Goal: Transaction & Acquisition: Purchase product/service

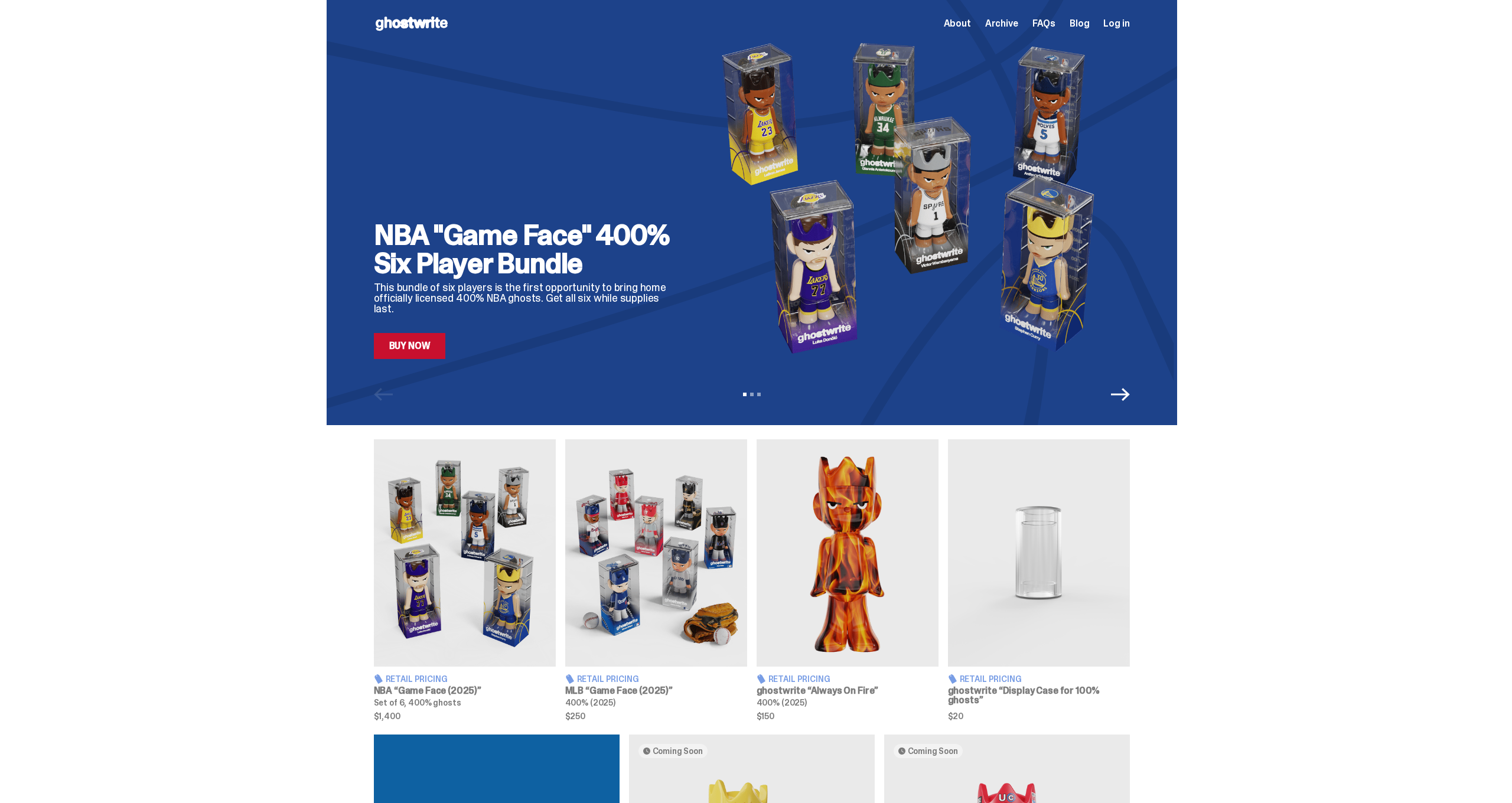
click at [409, 344] on link "Buy Now" at bounding box center [409, 346] width 72 height 26
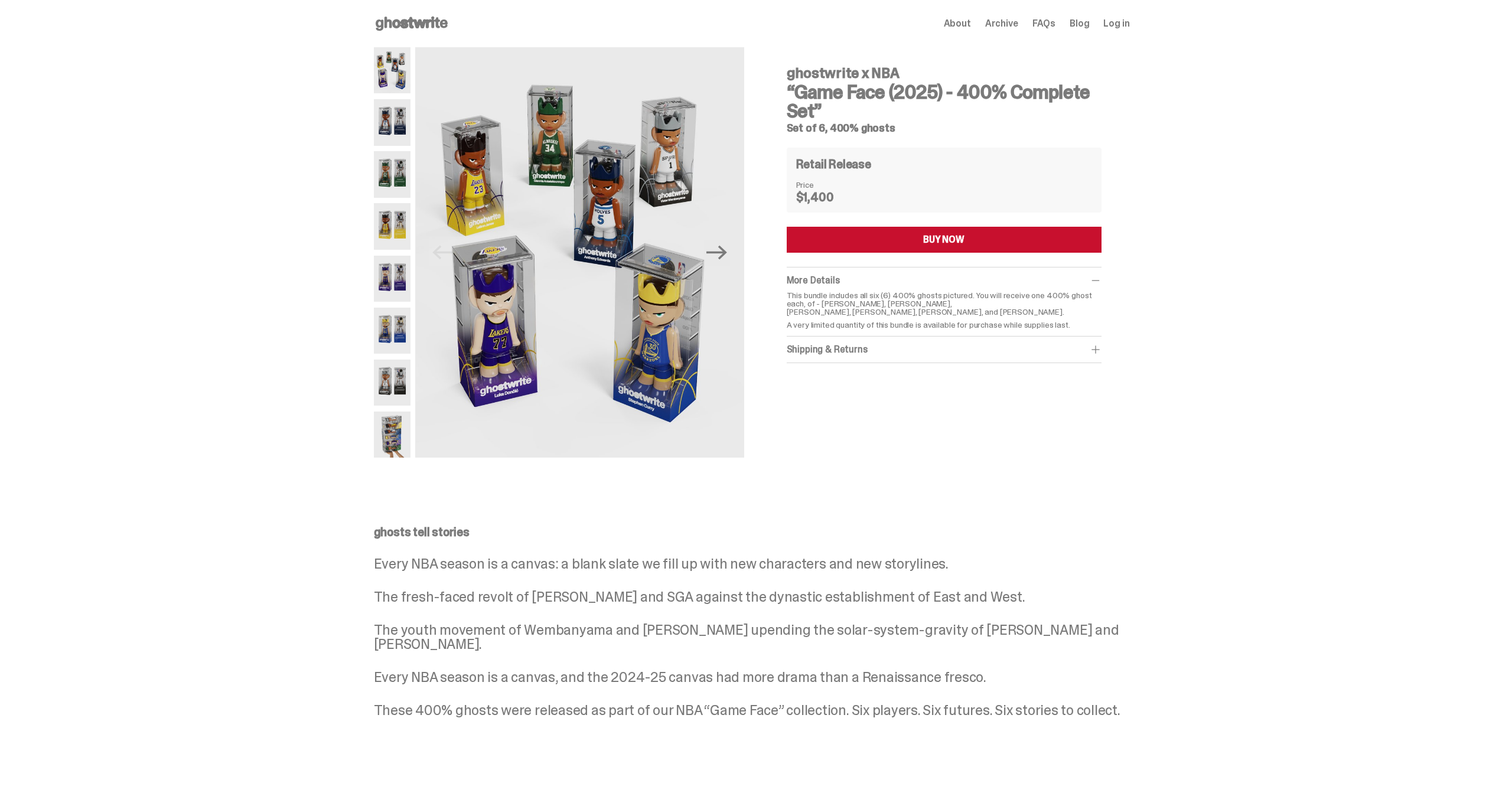
click at [1016, 23] on span "Archive" at bounding box center [1002, 23] width 33 height 10
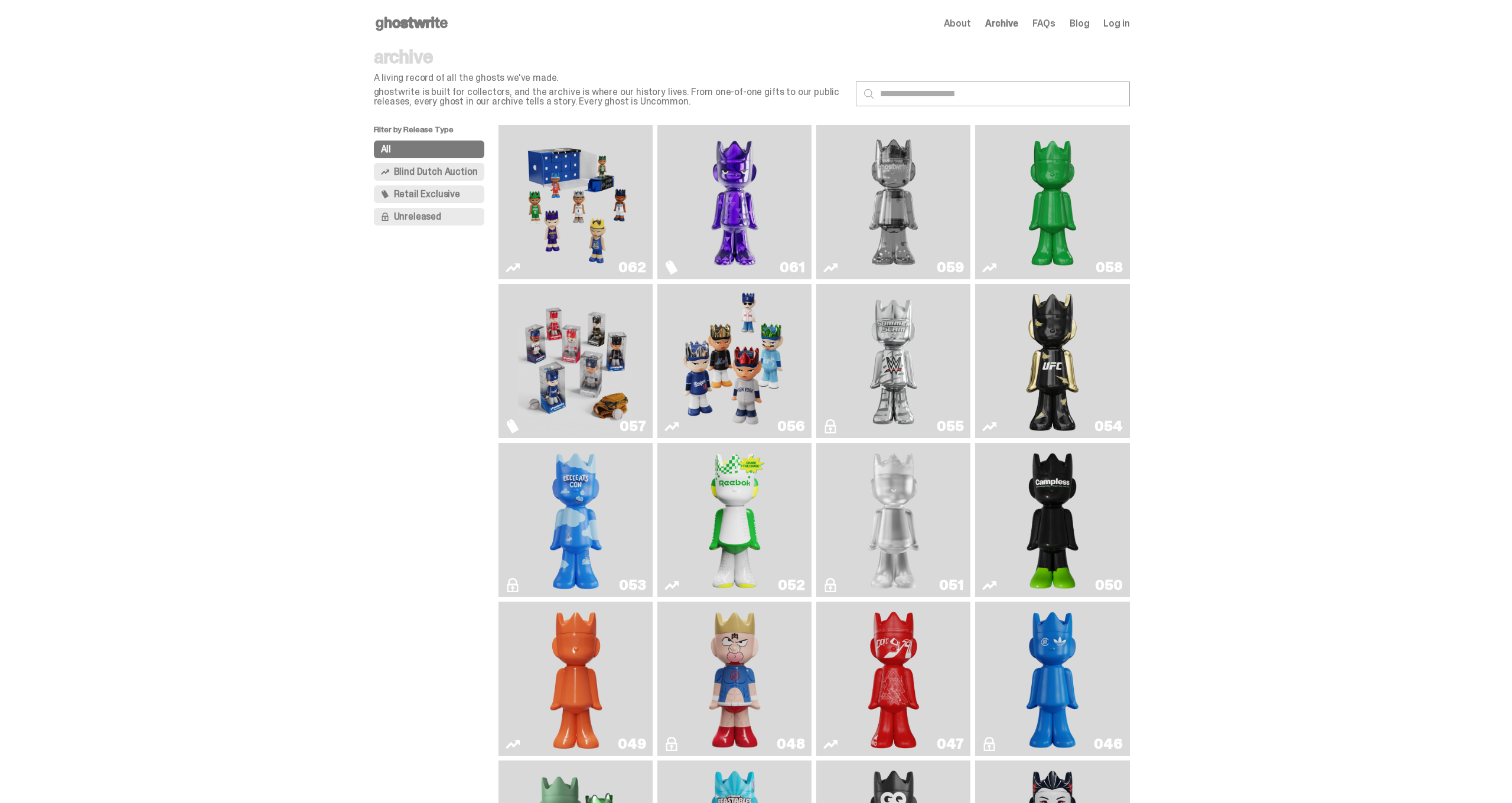
click at [608, 206] on img "Game Face (2025)" at bounding box center [575, 202] width 115 height 145
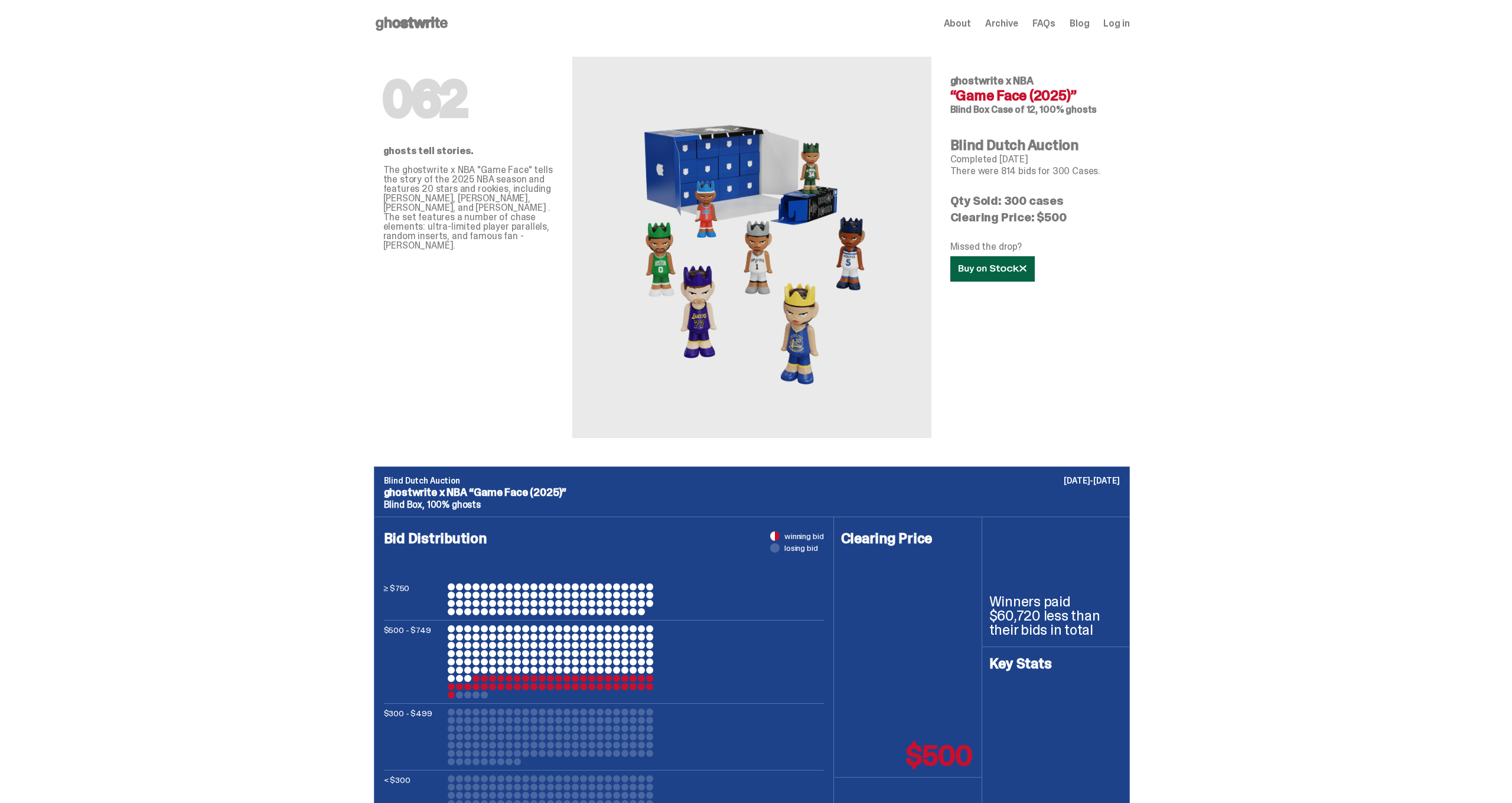
click at [996, 270] on icon at bounding box center [992, 269] width 68 height 9
click at [416, 16] on icon at bounding box center [411, 23] width 75 height 19
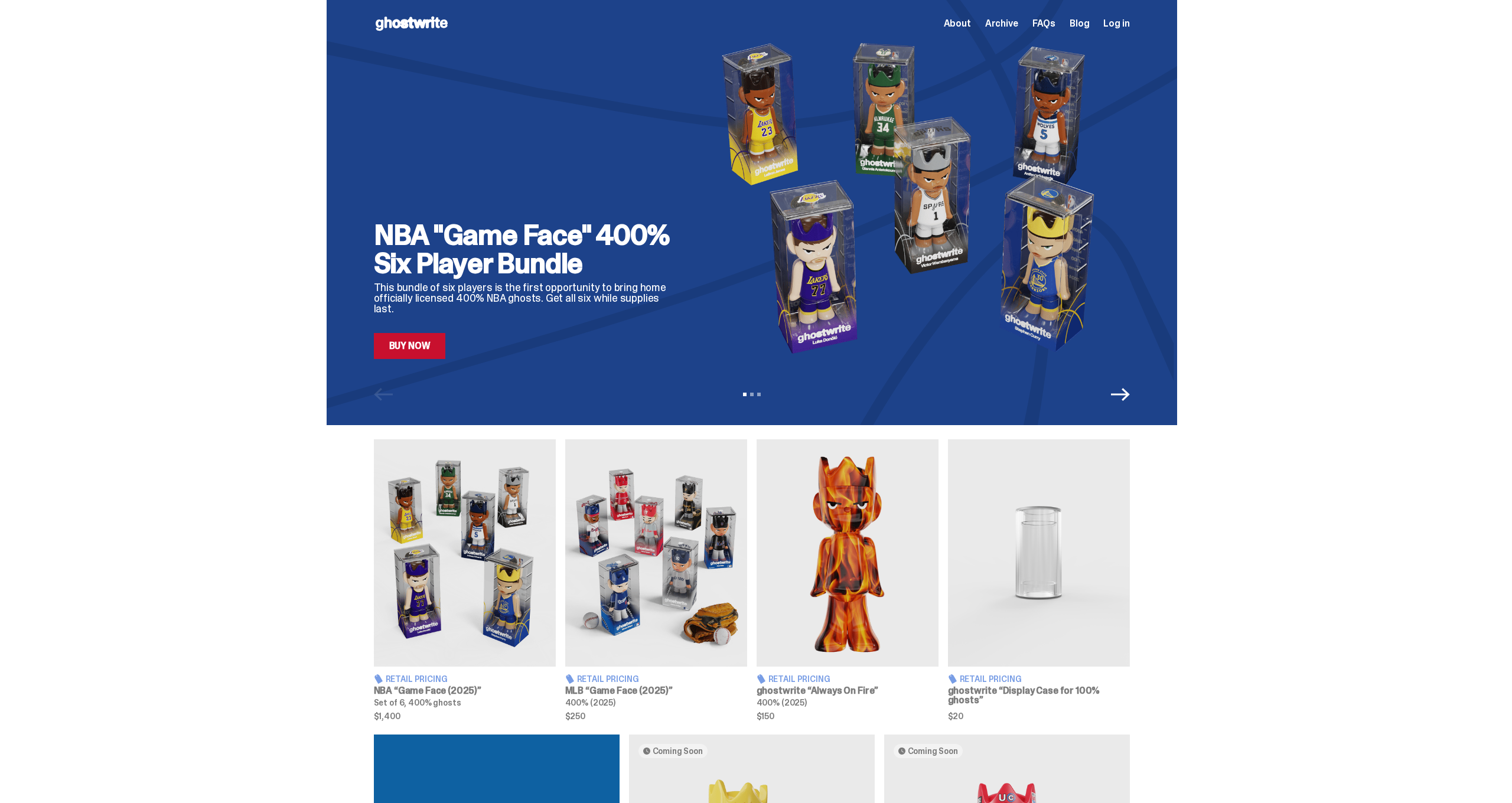
click at [425, 347] on link "Buy Now" at bounding box center [409, 346] width 72 height 26
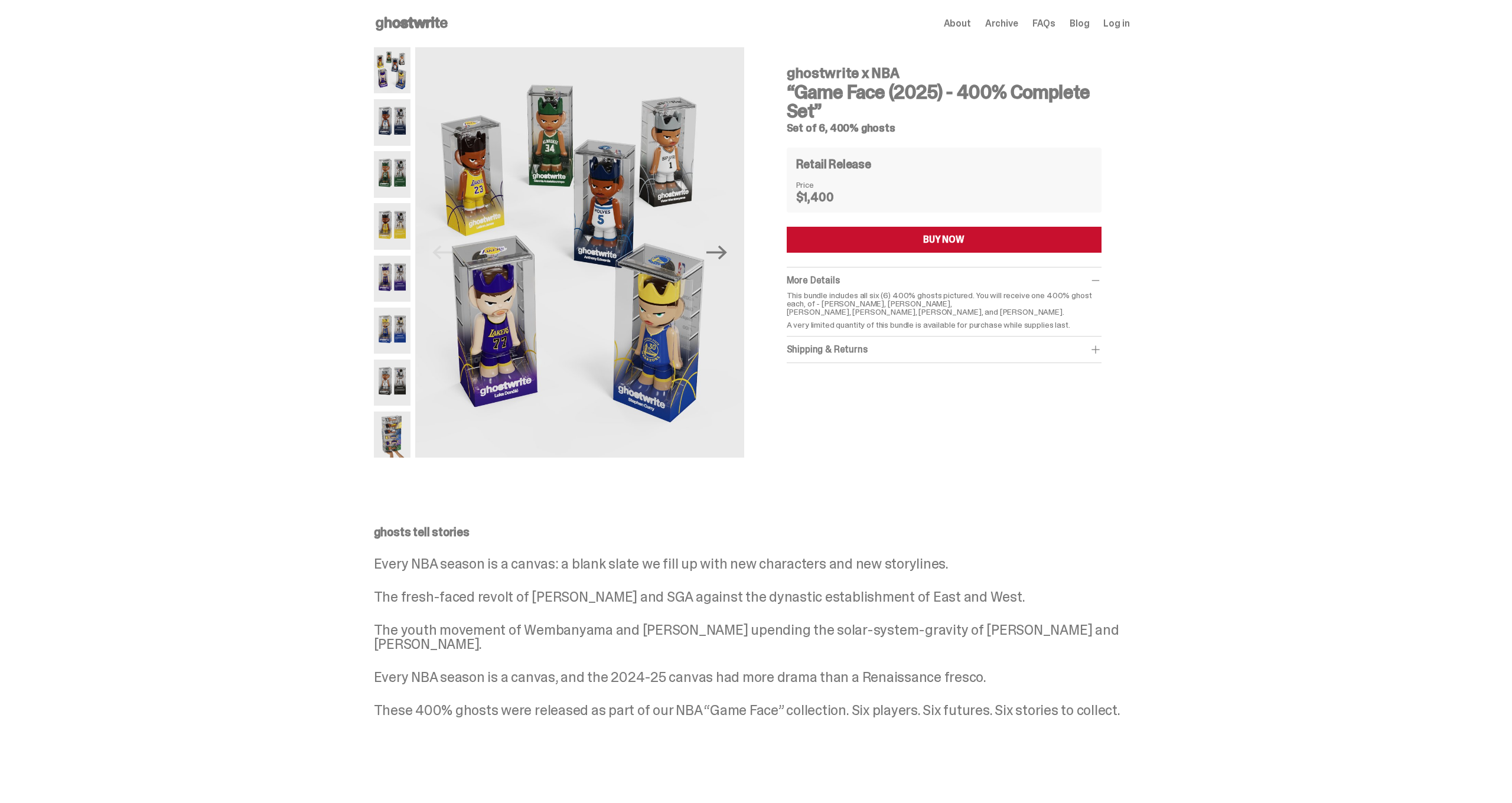
click at [422, 27] on use at bounding box center [411, 23] width 72 height 14
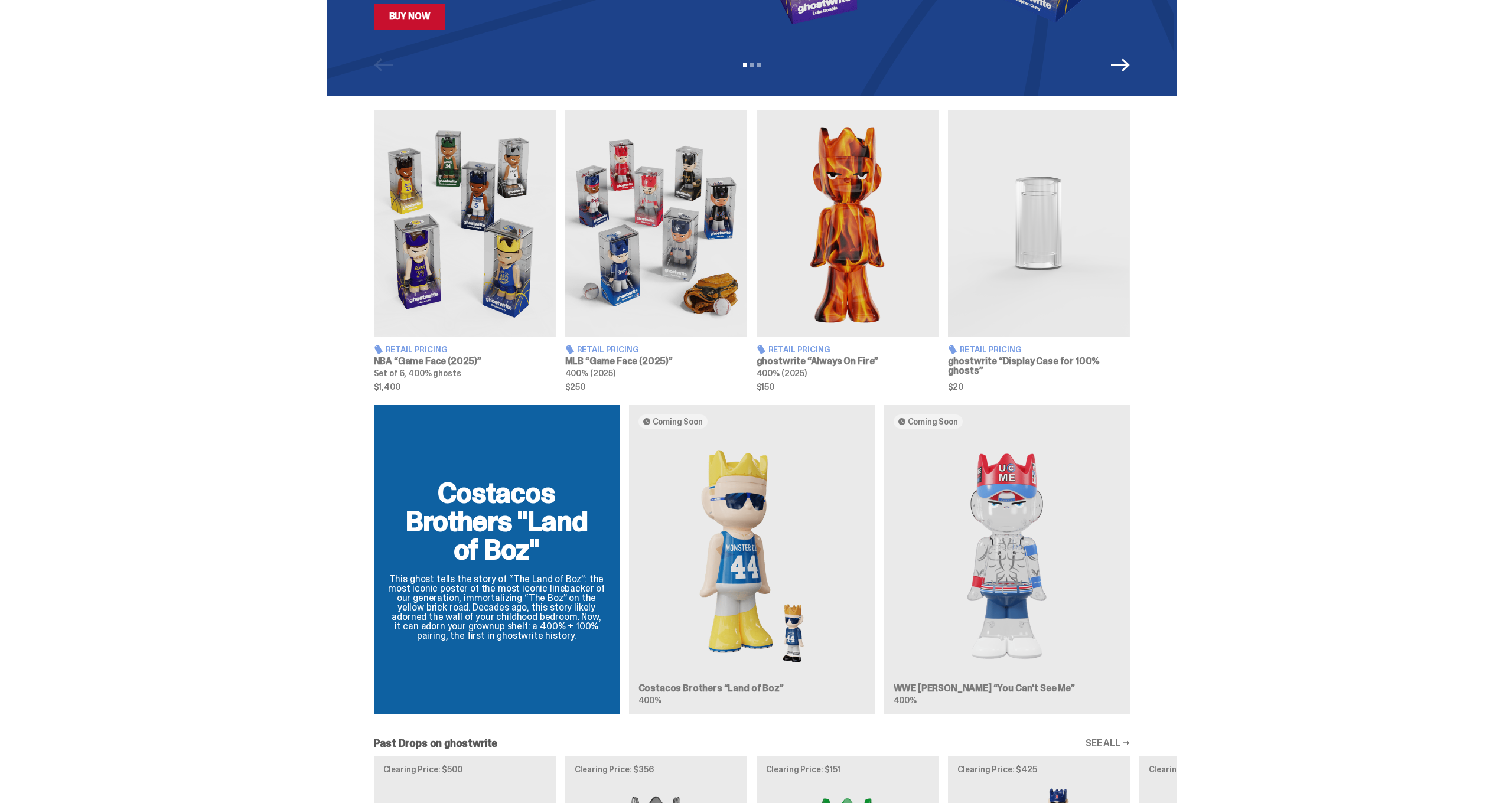
scroll to position [333, 0]
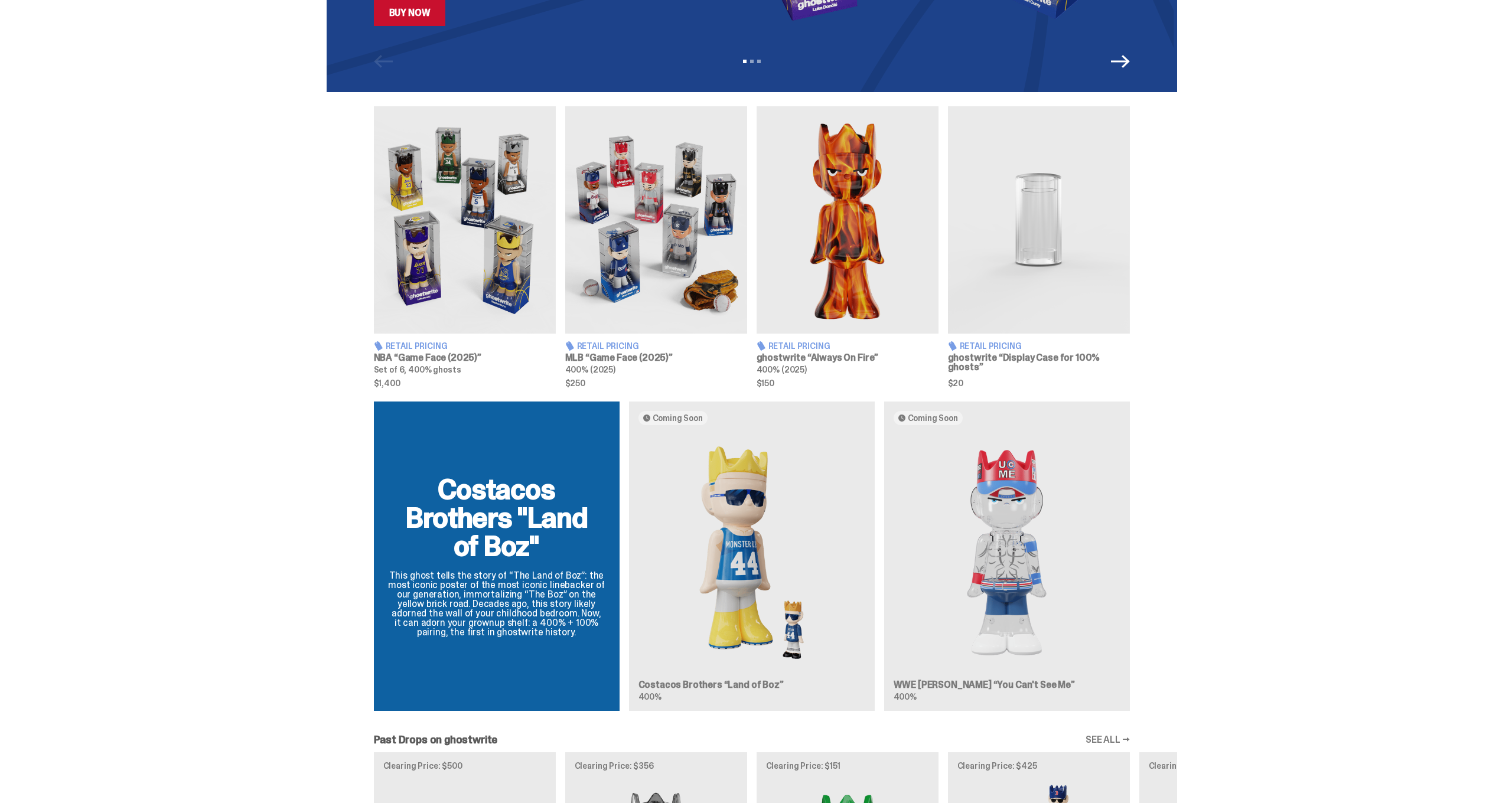
click at [998, 242] on img at bounding box center [1039, 220] width 182 height 227
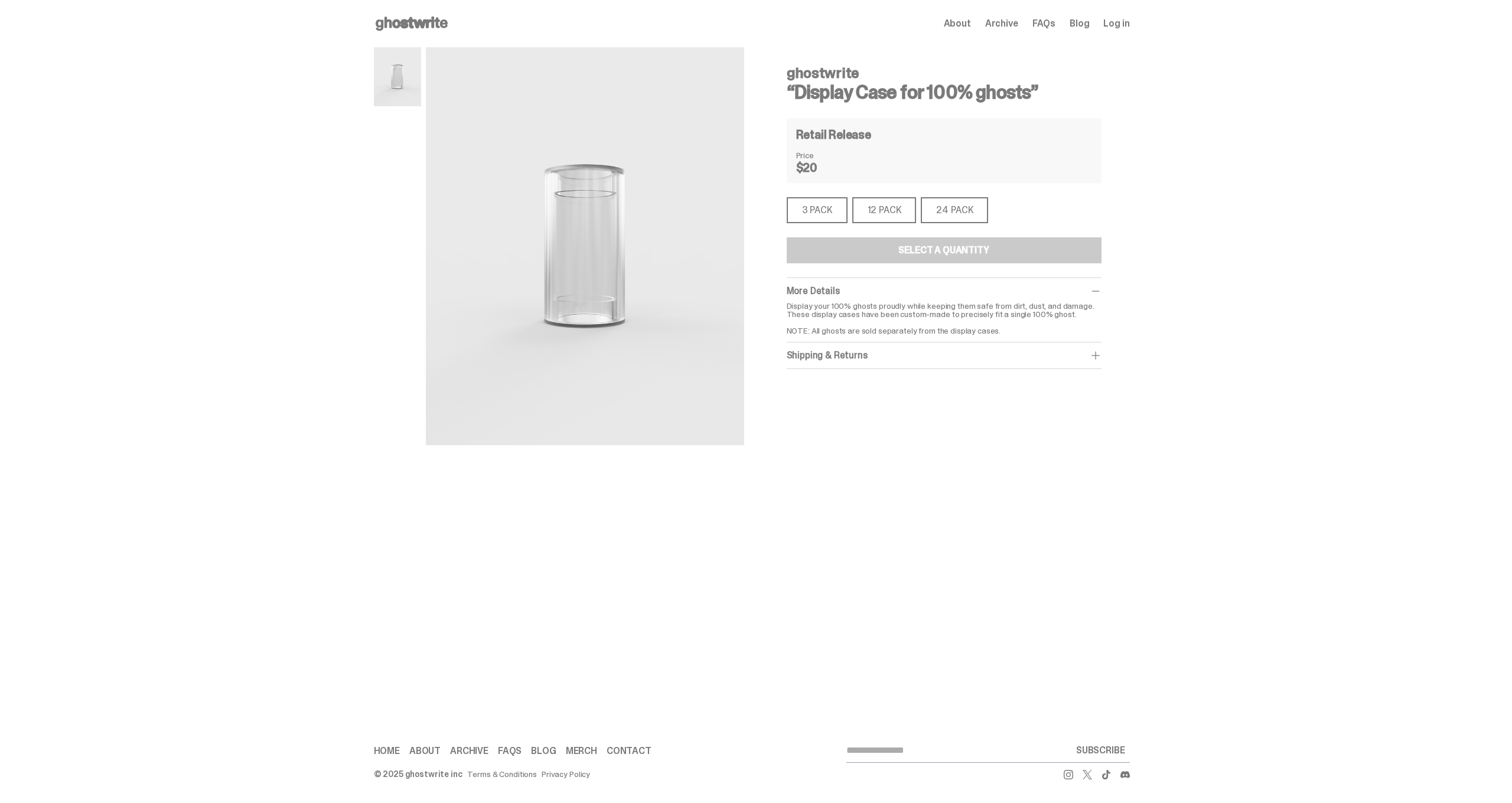
click at [886, 208] on div "12 PACK" at bounding box center [885, 210] width 64 height 26
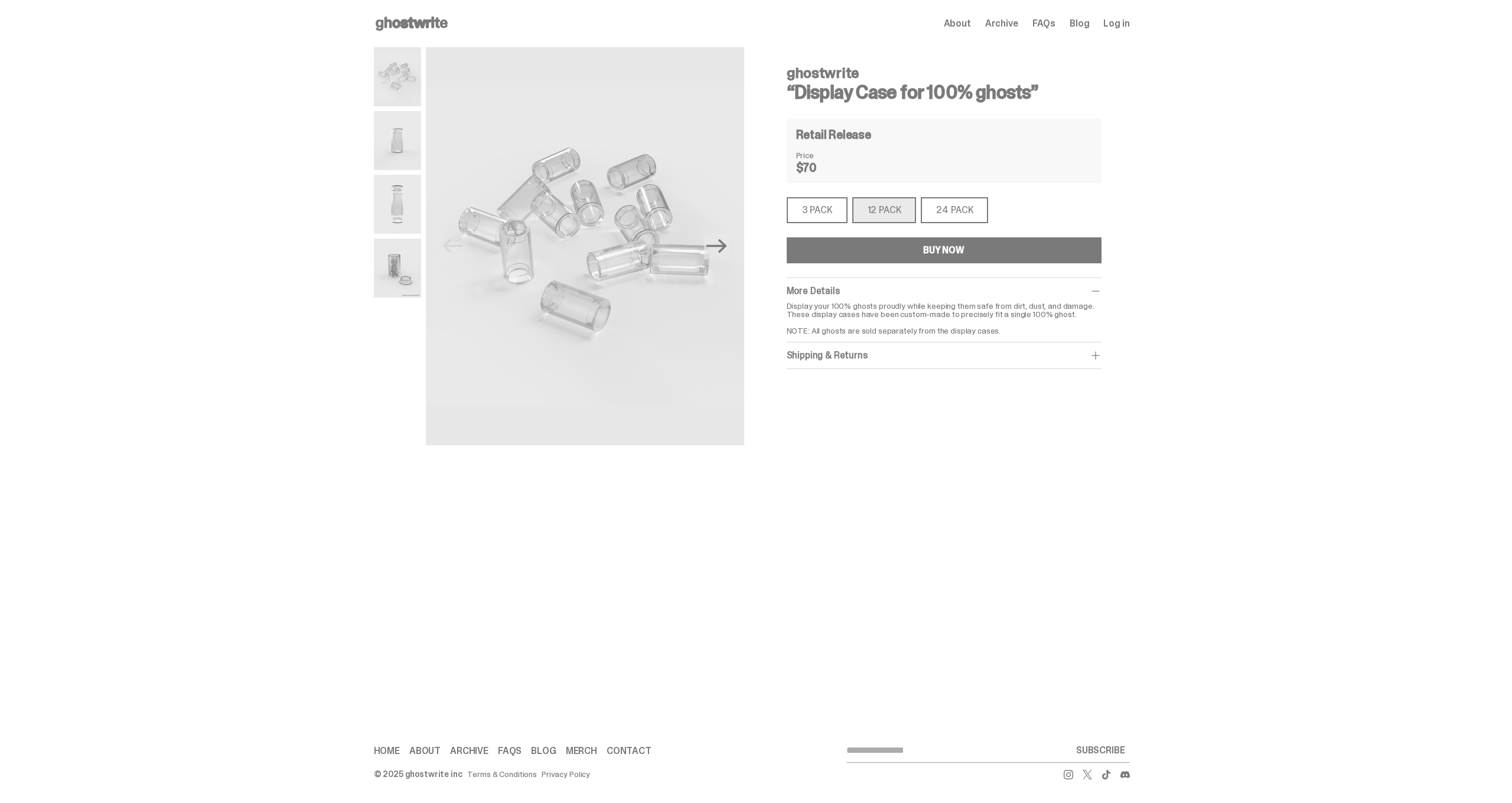
click at [968, 212] on div "24 PACK" at bounding box center [955, 210] width 68 height 26
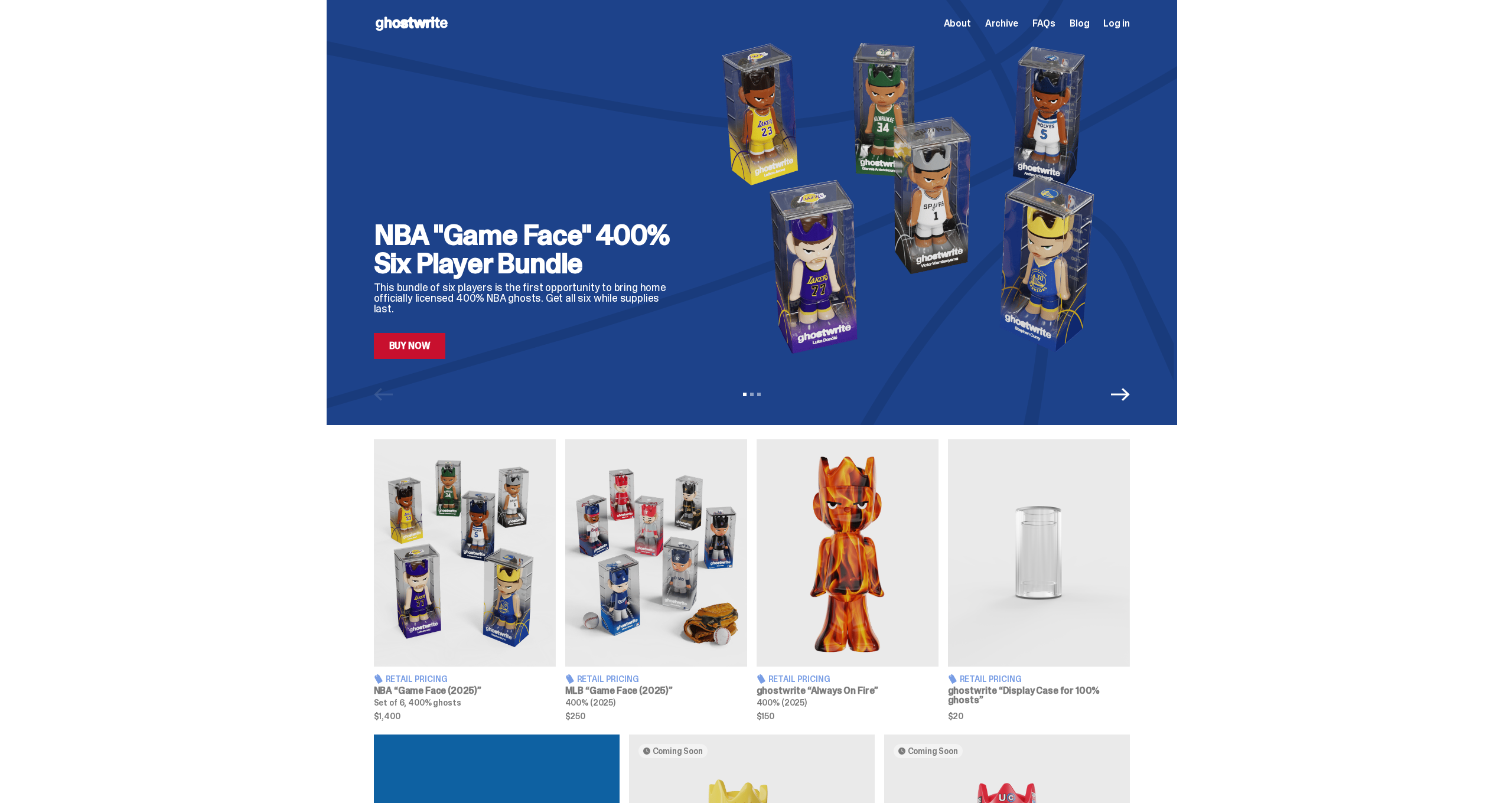
scroll to position [333, 0]
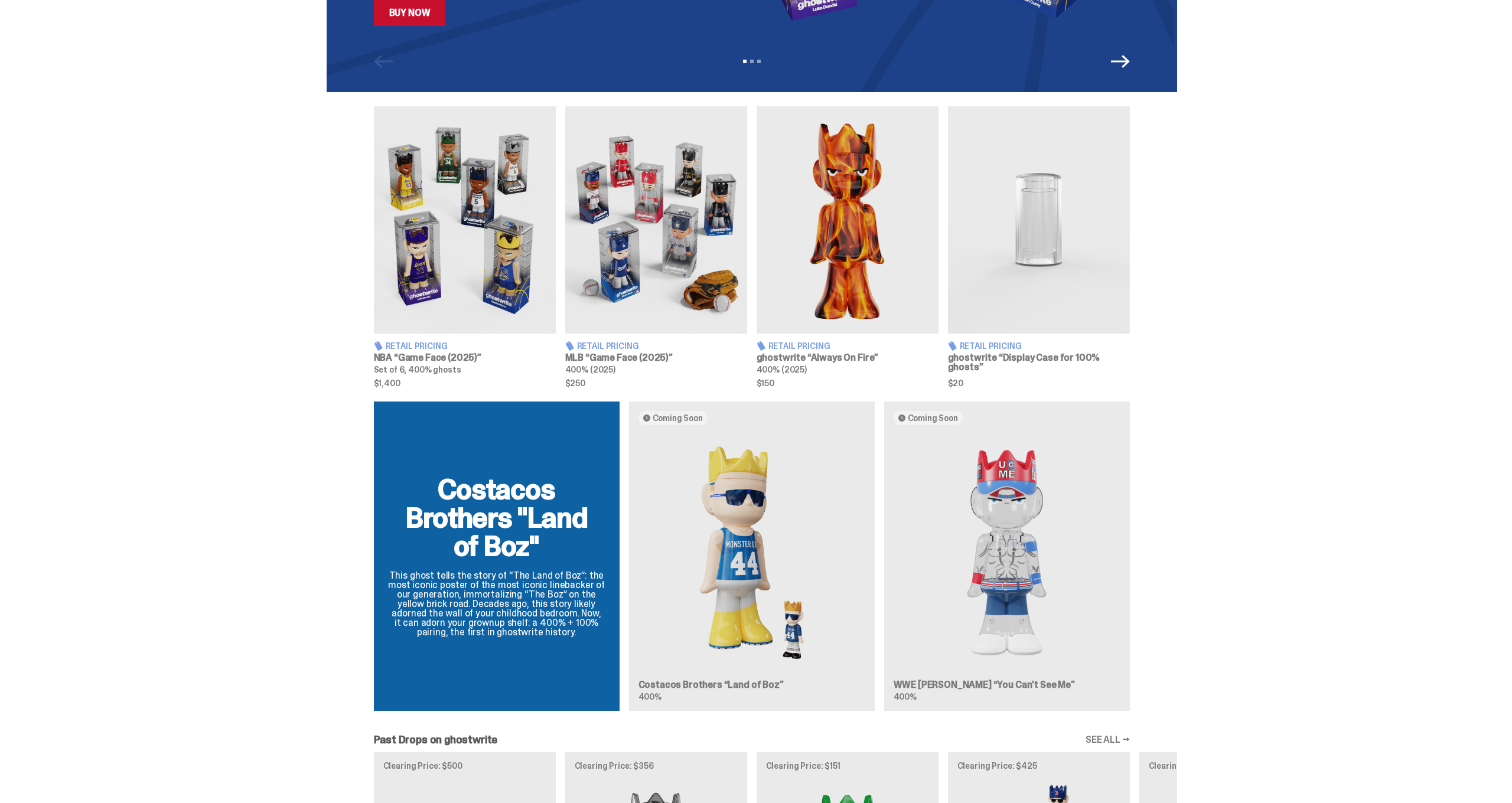
click at [479, 227] on img at bounding box center [465, 220] width 182 height 227
click at [670, 238] on img at bounding box center [657, 220] width 182 height 227
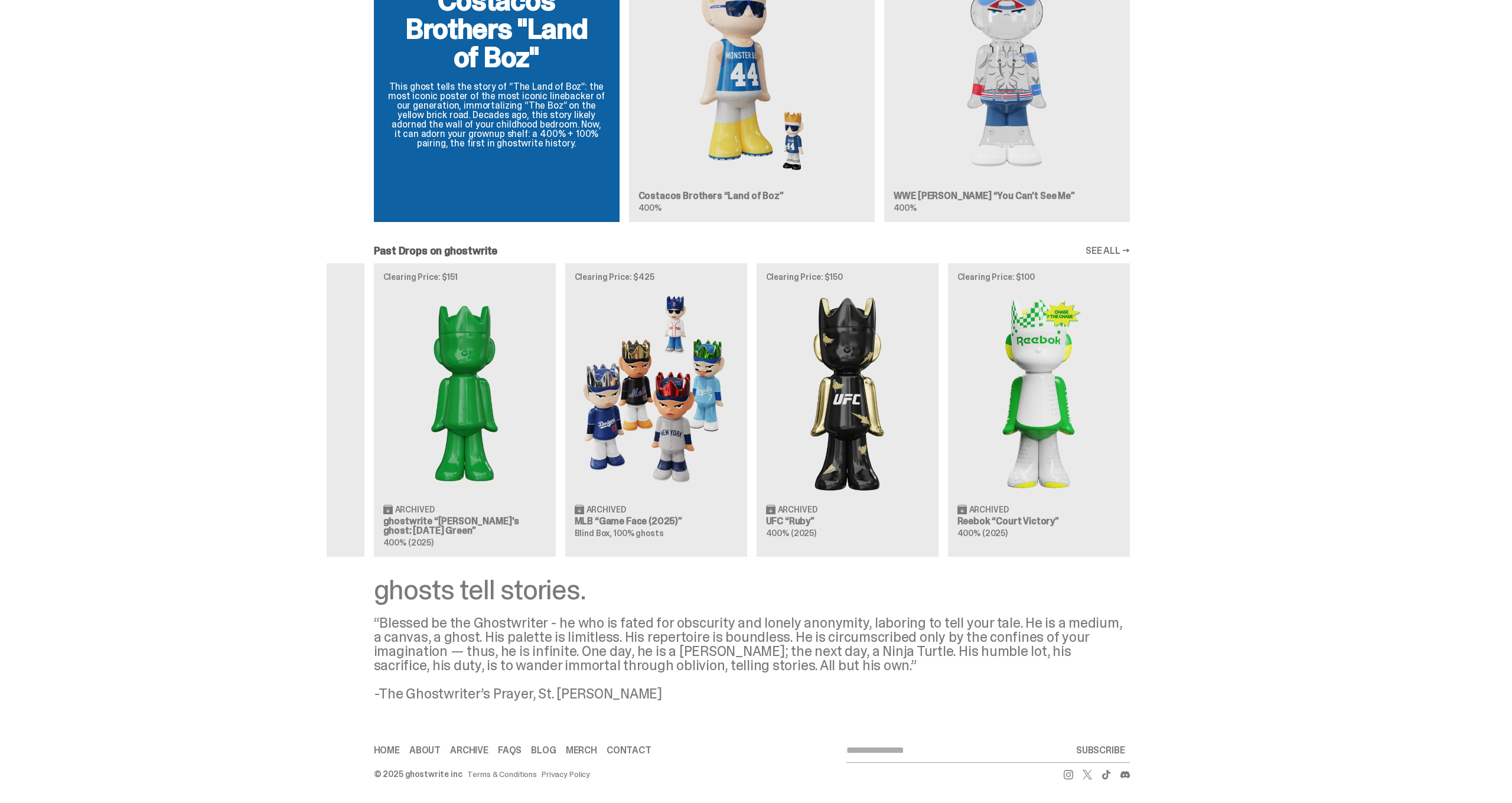
scroll to position [822, 0]
drag, startPoint x: 610, startPoint y: 624, endPoint x: 857, endPoint y: 618, distance: 247.1
click at [856, 618] on div "“Blessed be the Ghostwriter - he who is fated for obscurity and lonely anonymit…" at bounding box center [752, 658] width 756 height 85
click at [859, 618] on div "“Blessed be the Ghostwriter - he who is fated for obscurity and lonely anonymit…" at bounding box center [752, 658] width 756 height 85
click at [583, 753] on link "Merch" at bounding box center [581, 750] width 31 height 10
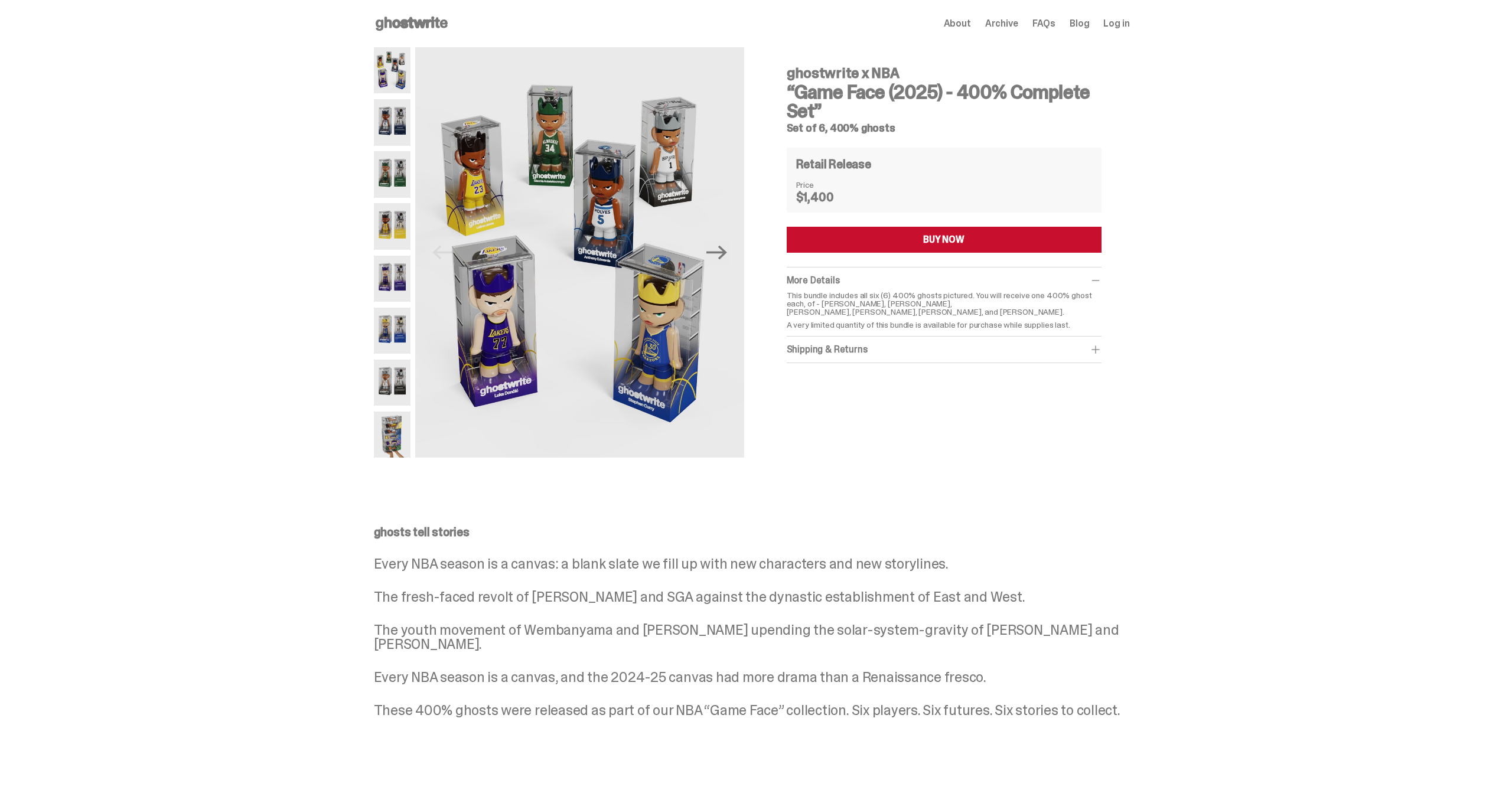
click at [1363, 332] on div "ghostwrite x NBA “Game Face (2025) - 400% Complete Set” Set of 6, 400% ghosts P…" at bounding box center [751, 258] width 1503 height 422
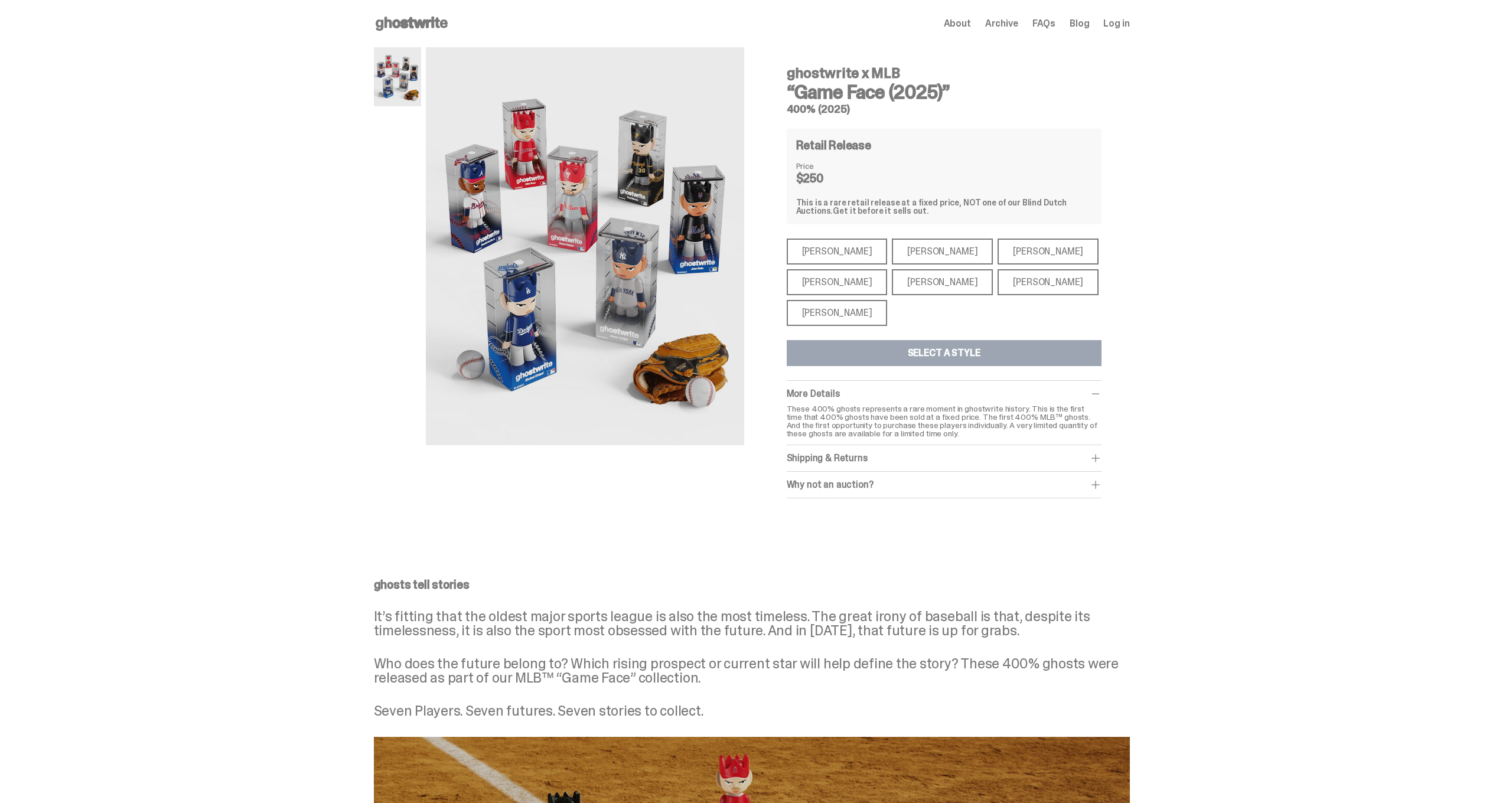
click at [853, 277] on div "[PERSON_NAME]" at bounding box center [837, 283] width 101 height 26
